Goal: Find specific fact: Find specific page/section

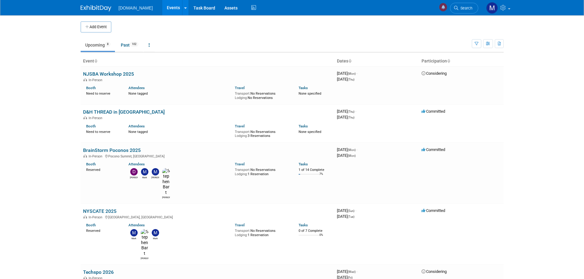
click at [93, 208] on link "NYSCATE 2025" at bounding box center [99, 211] width 33 height 6
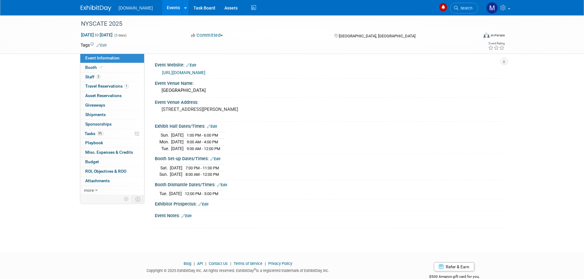
click at [96, 5] on link at bounding box center [100, 5] width 38 height 5
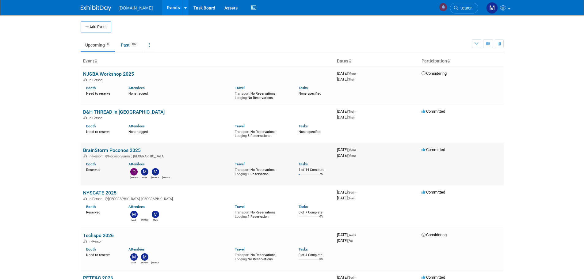
click at [102, 149] on link "BrainStorm Poconos 2025" at bounding box center [112, 150] width 58 height 6
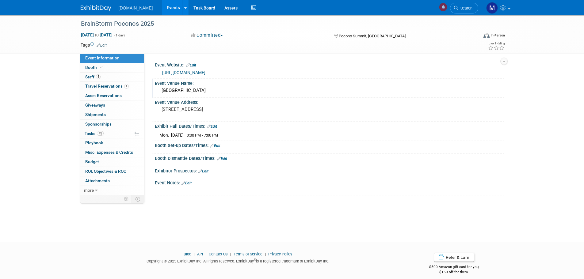
drag, startPoint x: 160, startPoint y: 88, endPoint x: 221, endPoint y: 90, distance: 60.4
click at [221, 90] on div "Kalahari Convention Center" at bounding box center [329, 91] width 340 height 10
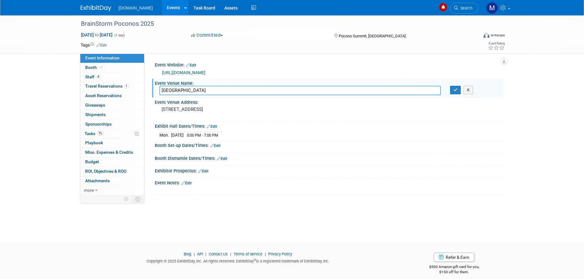
click at [212, 90] on input "Kalahari Convention Center" at bounding box center [299, 91] width 281 height 10
drag, startPoint x: 162, startPoint y: 110, endPoint x: 260, endPoint y: 110, distance: 98.4
click at [260, 110] on pre "250 Kalahari Blvd, Pocono Summit, PA 18346" at bounding box center [228, 110] width 132 height 6
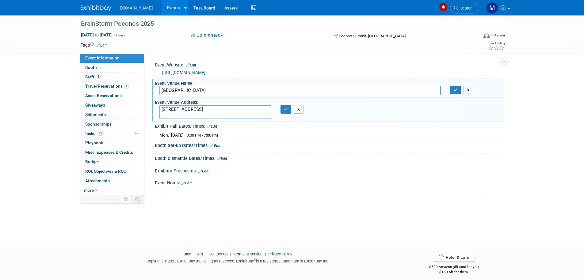
click at [208, 107] on textarea "250 Kalahari Blvd, Pocono Summit, PA 18346" at bounding box center [215, 112] width 112 height 14
